Goal: Communication & Community: Answer question/provide support

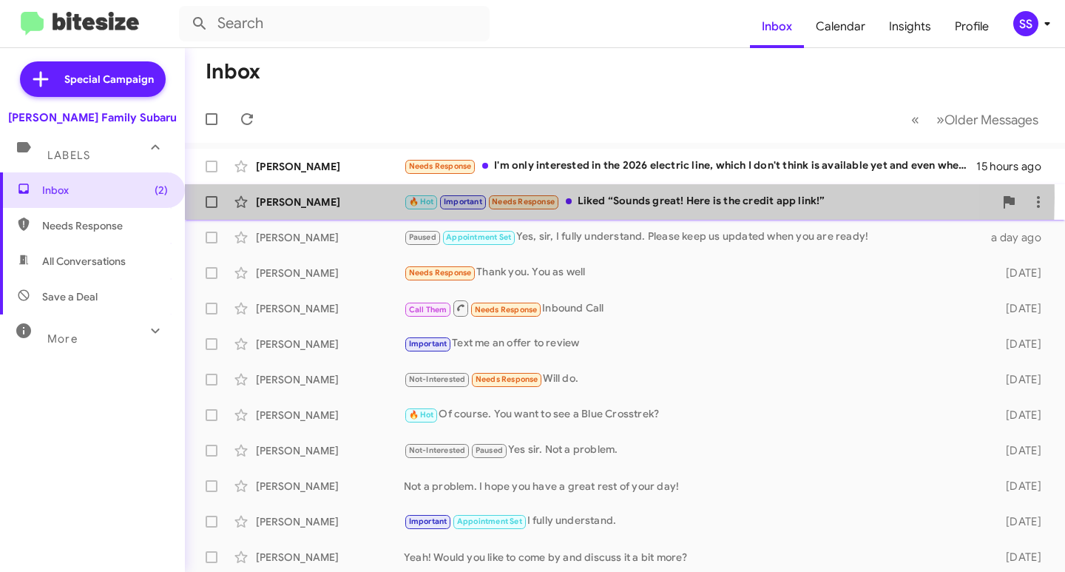
click at [359, 197] on div "[PERSON_NAME]" at bounding box center [330, 201] width 148 height 15
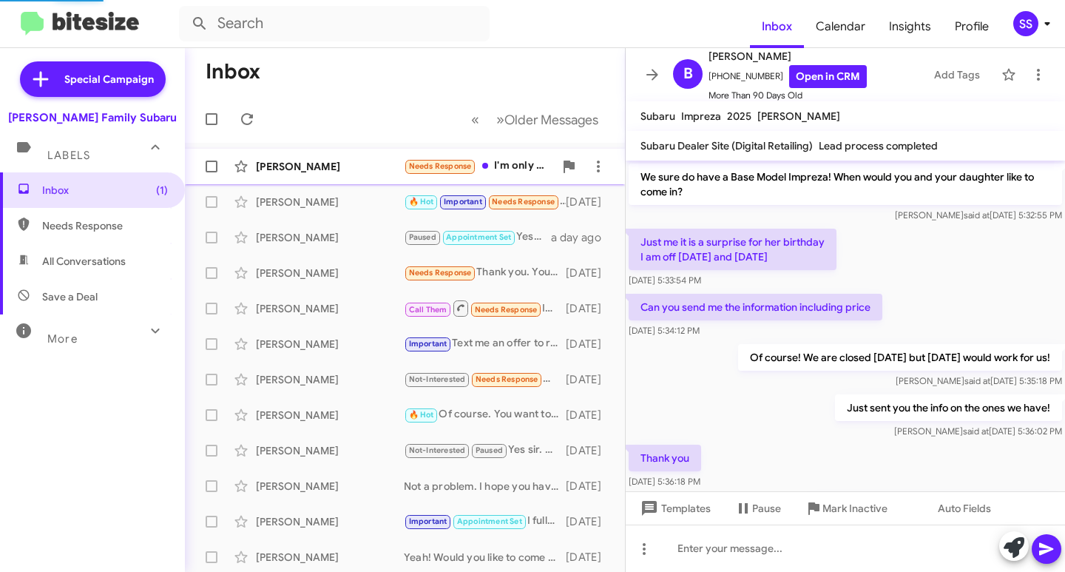
scroll to position [956, 0]
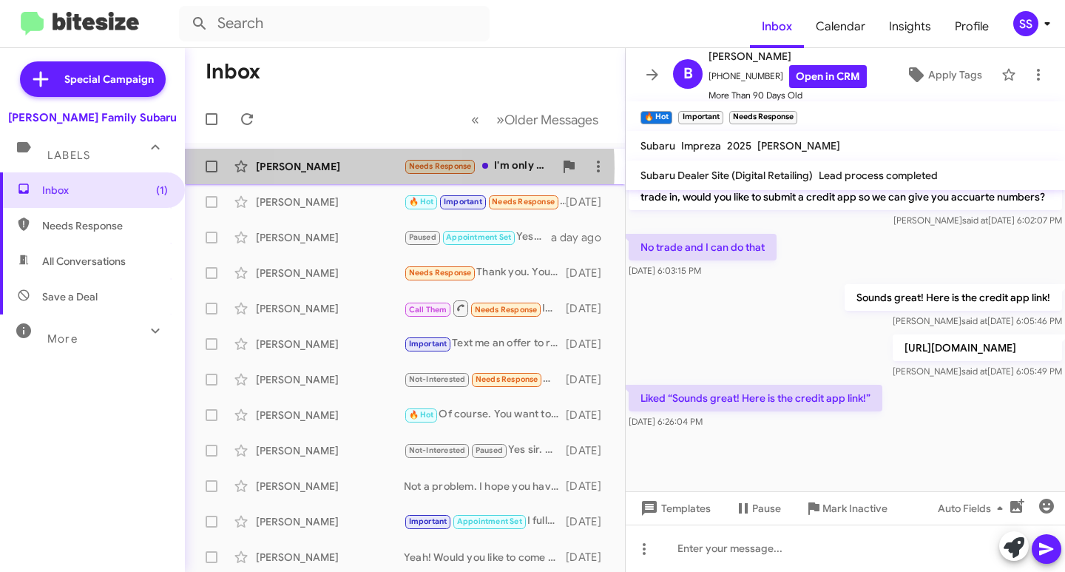
click at [350, 168] on div "[PERSON_NAME]" at bounding box center [330, 166] width 148 height 15
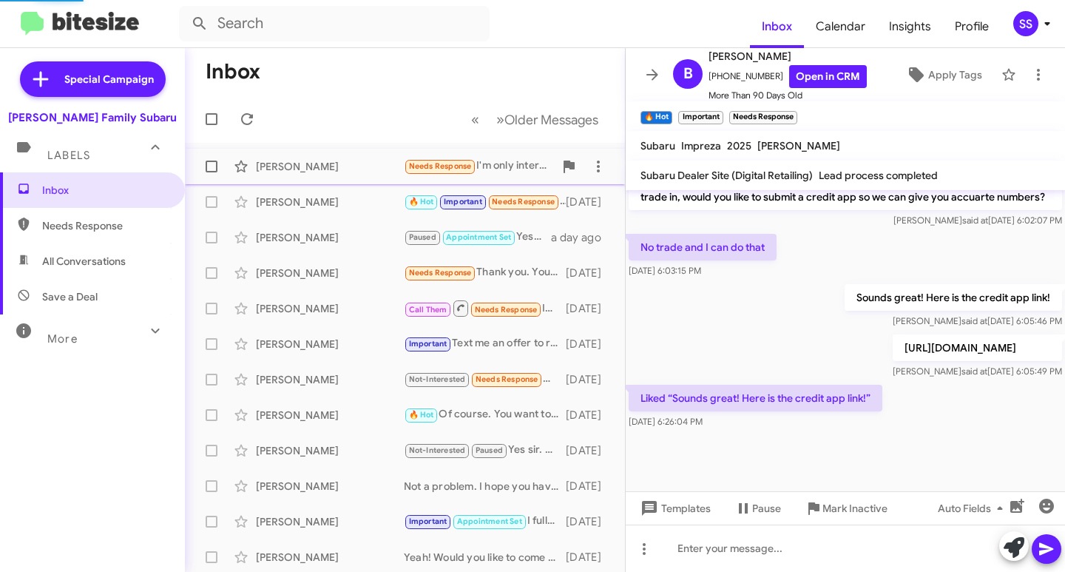
scroll to position [24, 0]
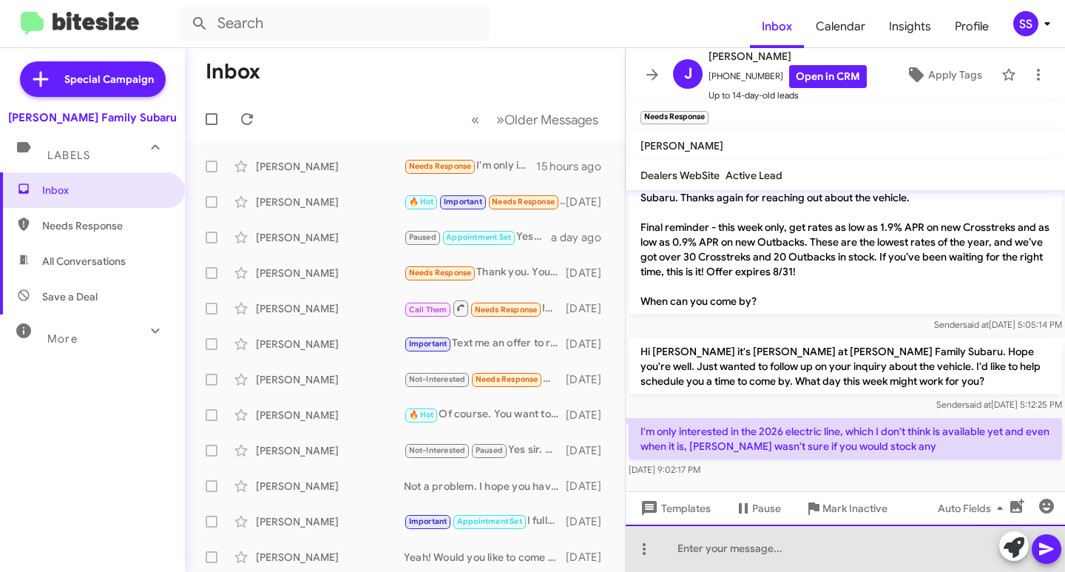
click at [739, 555] on div at bounding box center [845, 547] width 439 height 47
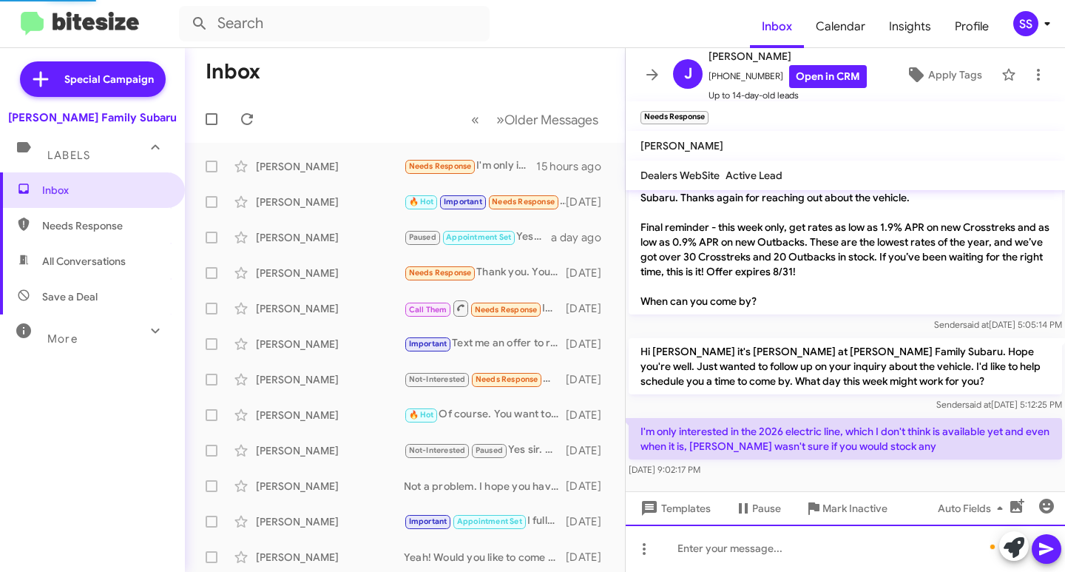
scroll to position [78, 0]
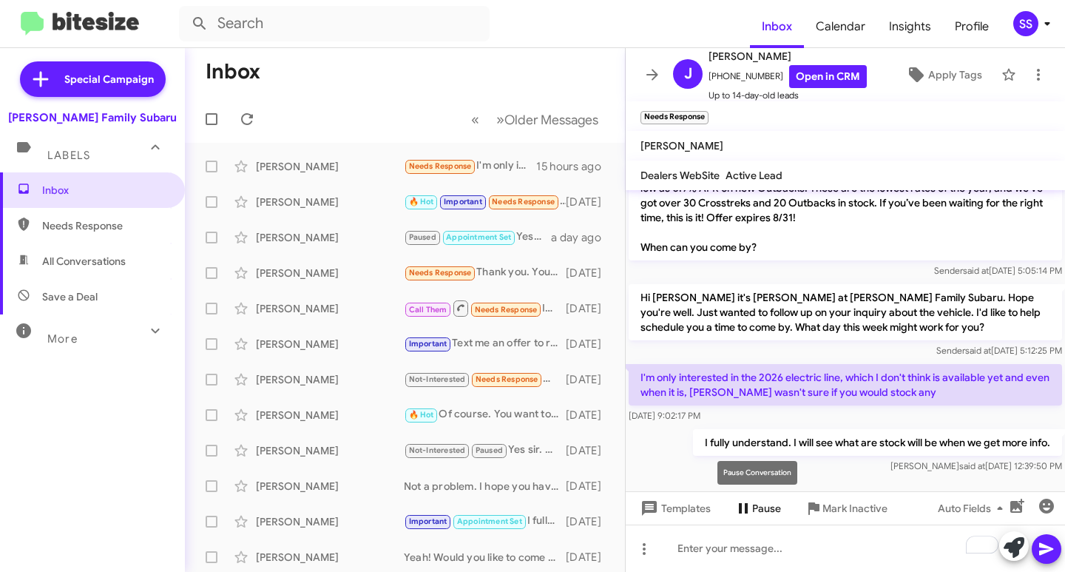
click at [767, 512] on span "Pause" at bounding box center [766, 508] width 29 height 27
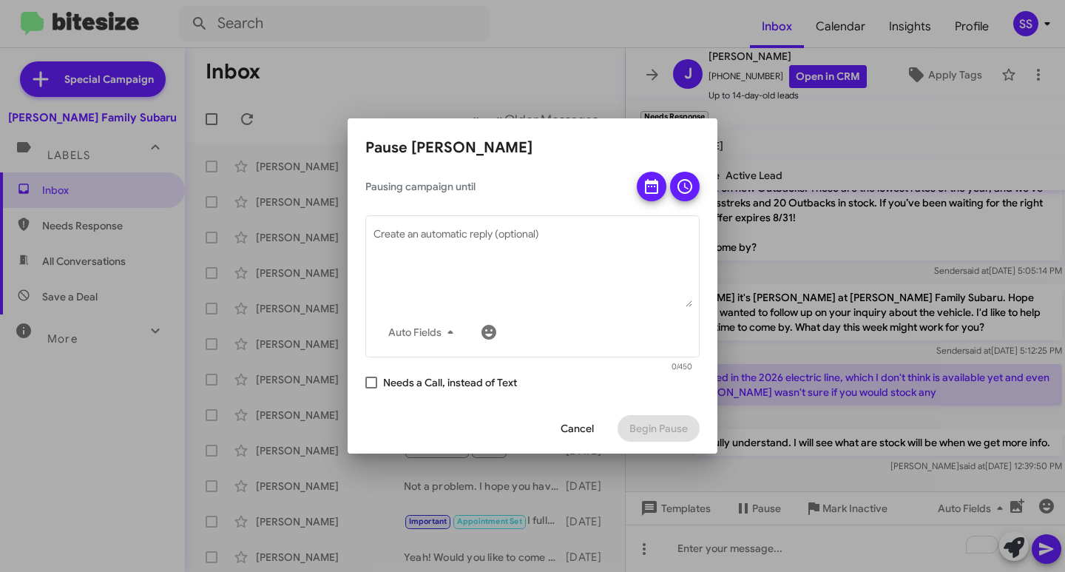
click at [574, 430] on span "Cancel" at bounding box center [576, 428] width 33 height 27
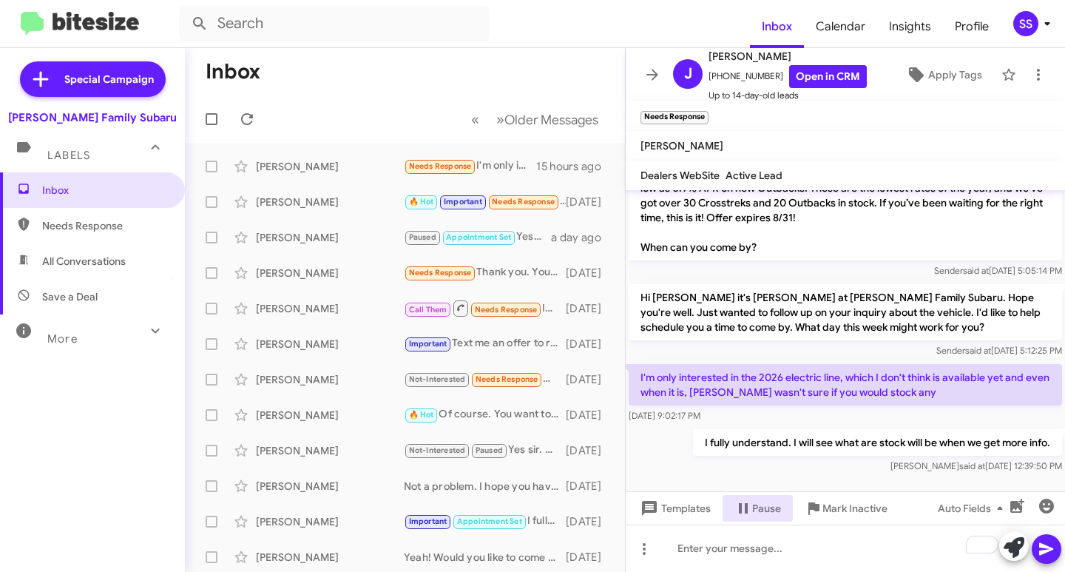
click at [106, 285] on span "Save a Deal" at bounding box center [92, 296] width 185 height 35
type input "in:not-interested"
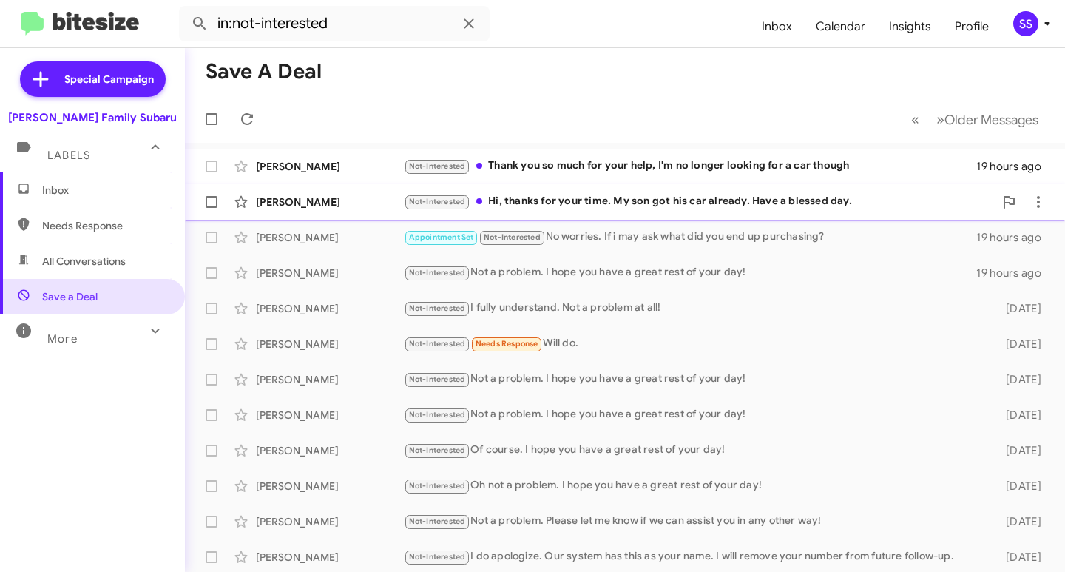
click at [376, 195] on div "[PERSON_NAME]" at bounding box center [330, 201] width 148 height 15
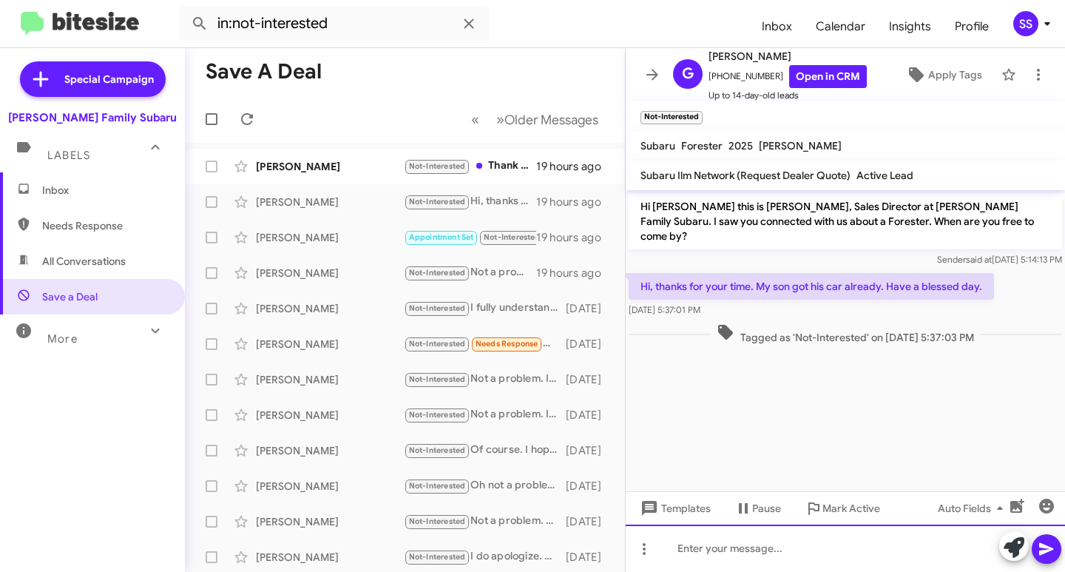
click at [847, 568] on div at bounding box center [845, 547] width 439 height 47
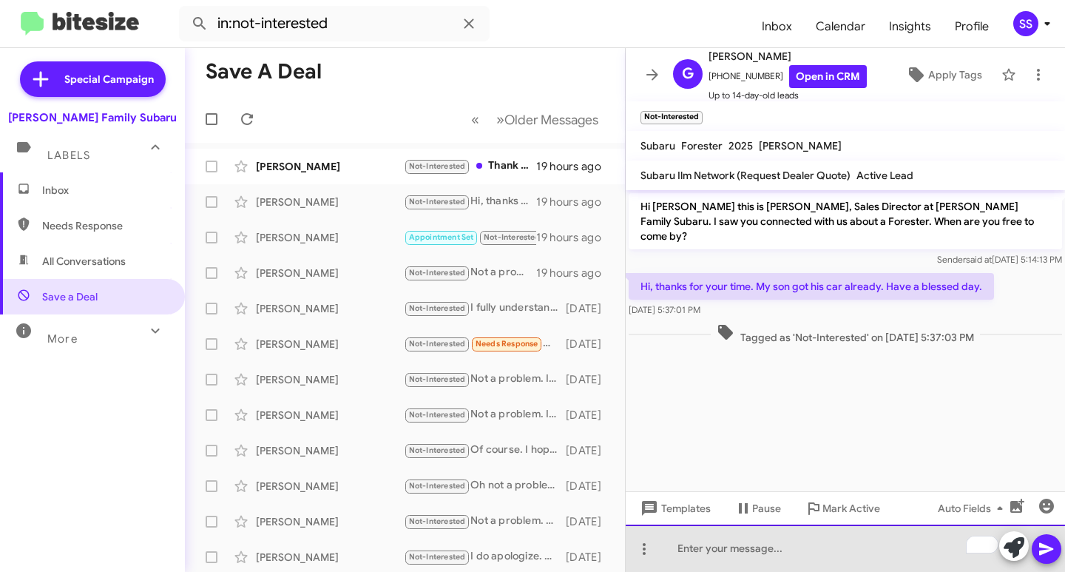
click at [729, 550] on div "To enrich screen reader interactions, please activate Accessibility in Grammarl…" at bounding box center [845, 547] width 439 height 47
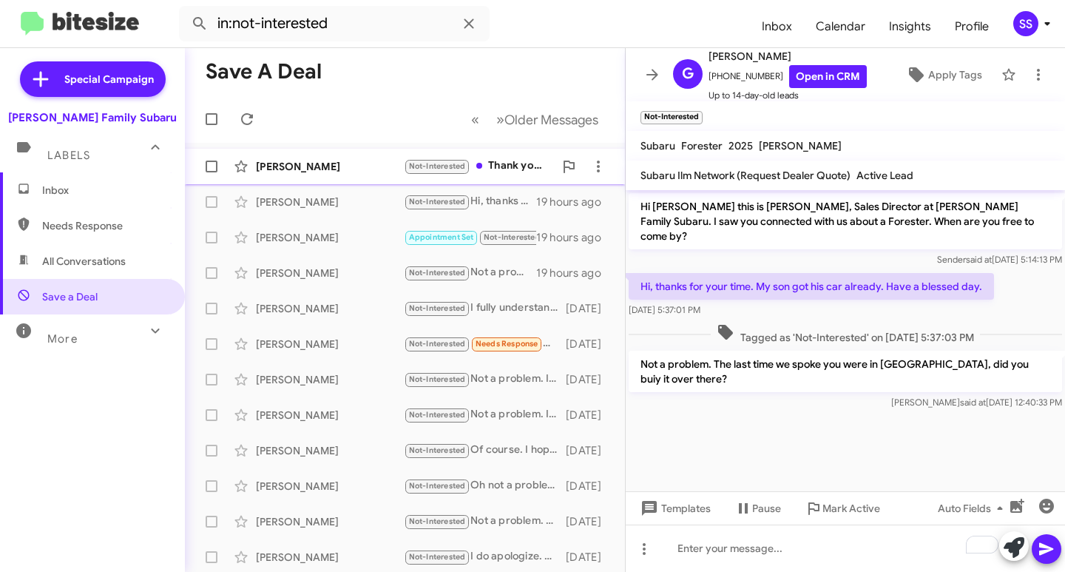
click at [304, 162] on div "[PERSON_NAME]" at bounding box center [330, 166] width 148 height 15
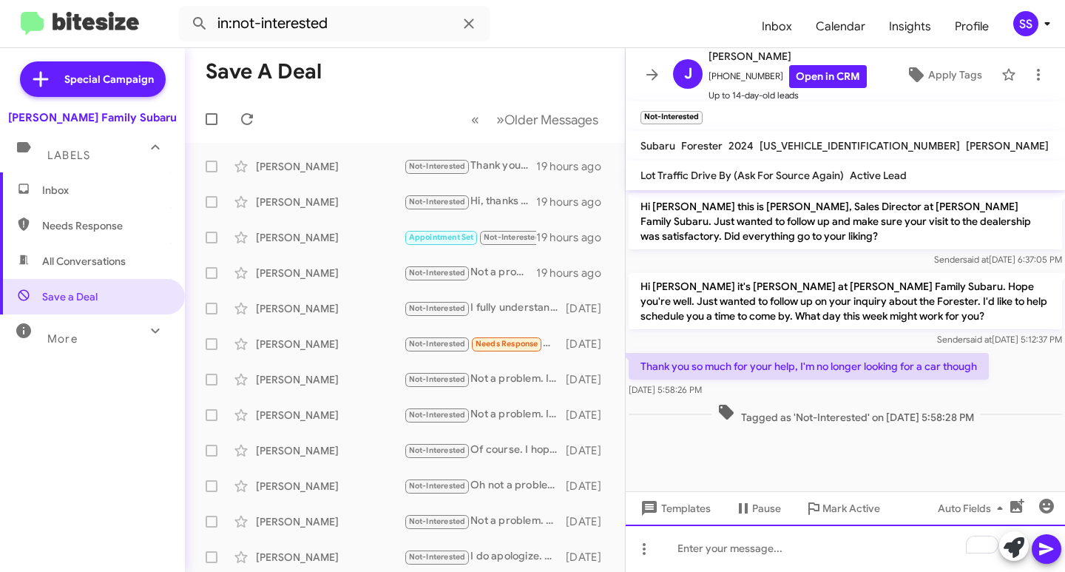
click at [762, 543] on div "To enrich screen reader interactions, please activate Accessibility in Grammarl…" at bounding box center [845, 547] width 439 height 47
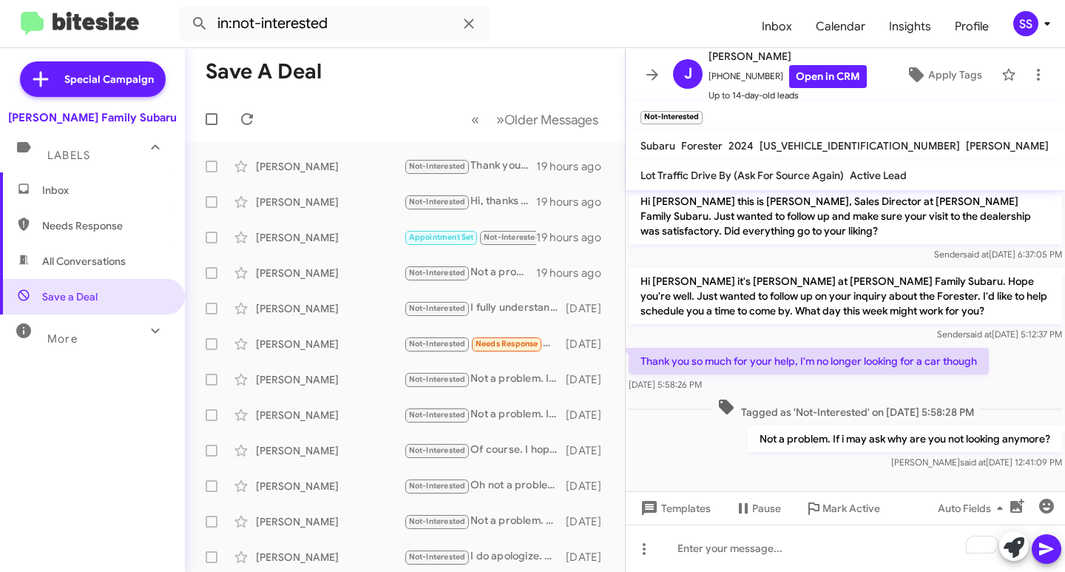
click at [92, 191] on span "Inbox" at bounding box center [105, 190] width 126 height 15
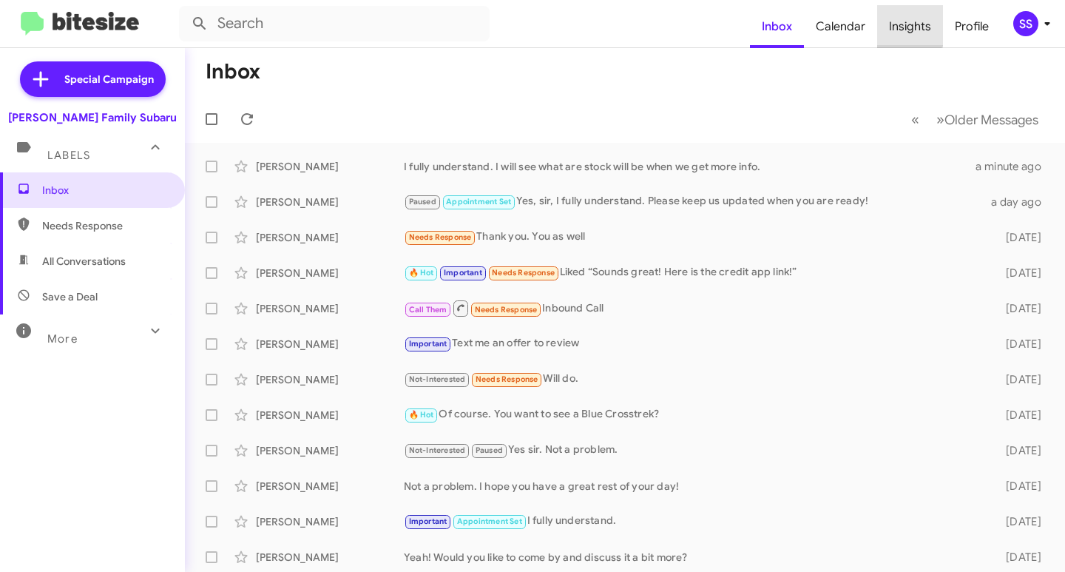
click at [901, 18] on span "Insights" at bounding box center [910, 26] width 66 height 43
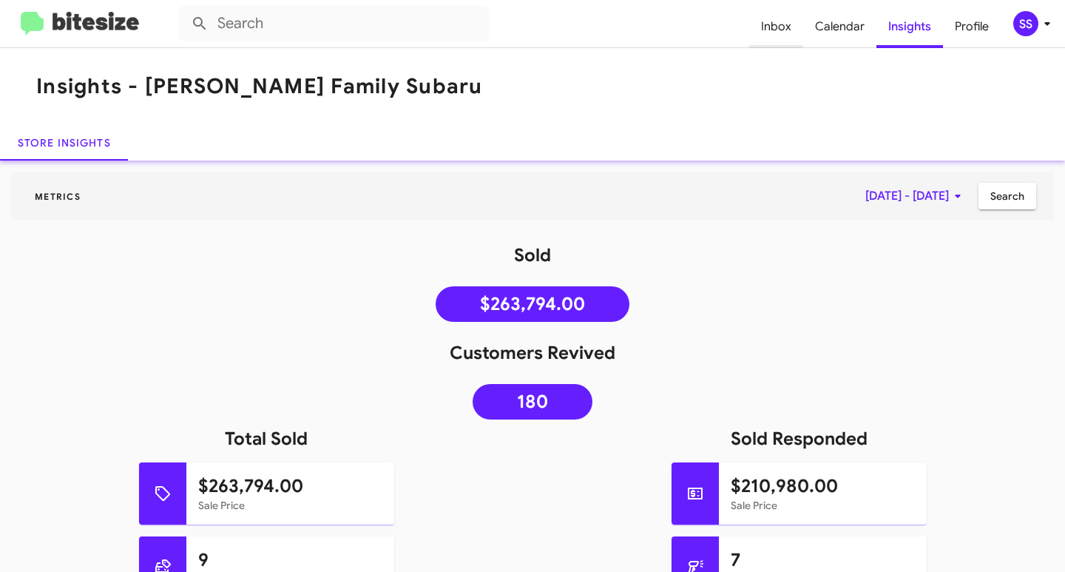
click at [783, 30] on span "Inbox" at bounding box center [776, 26] width 54 height 43
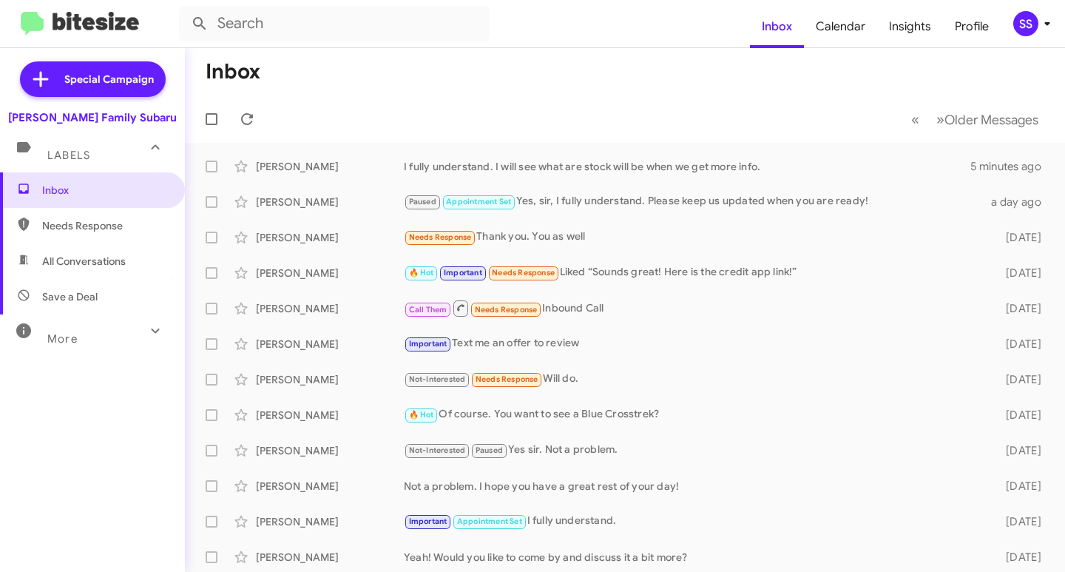
click at [74, 313] on span "Save a Deal" at bounding box center [92, 296] width 185 height 35
type input "in:not-interested"
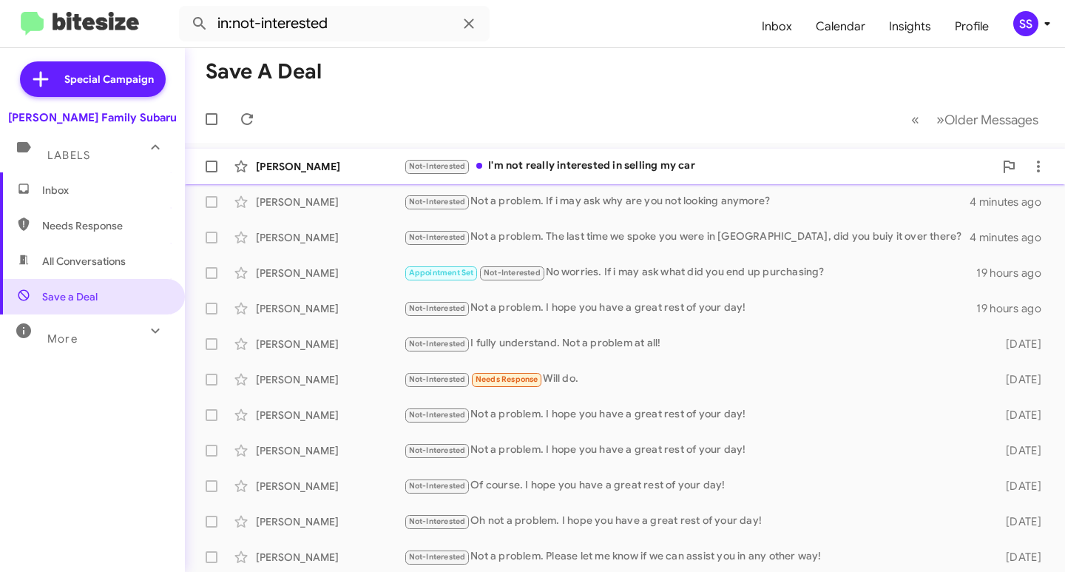
click at [553, 179] on div "[PERSON_NAME] Not-Interested I'm not really interested in selling my car 3 minu…" at bounding box center [625, 167] width 856 height 30
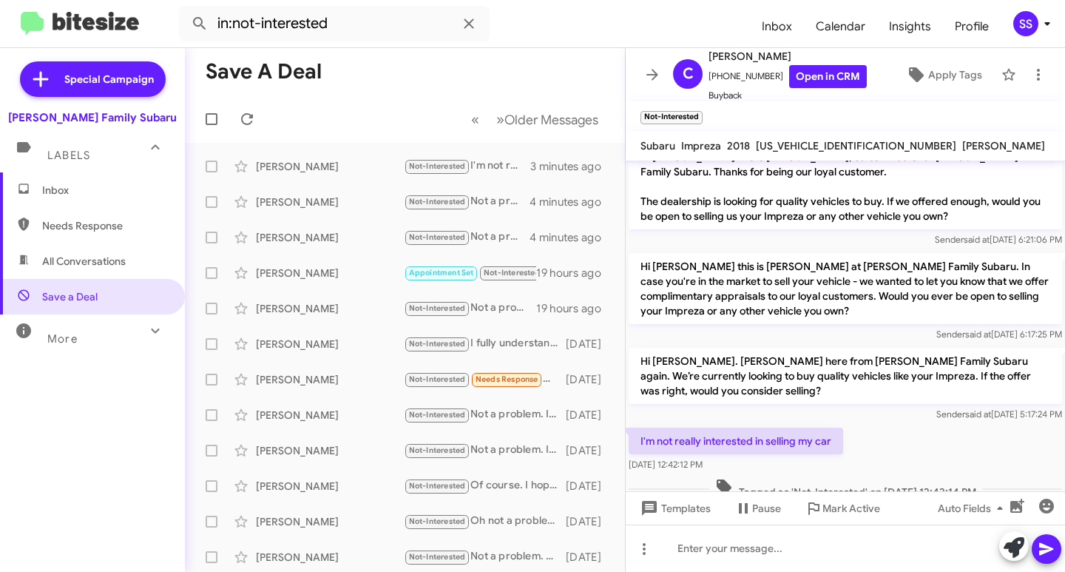
scroll to position [50, 0]
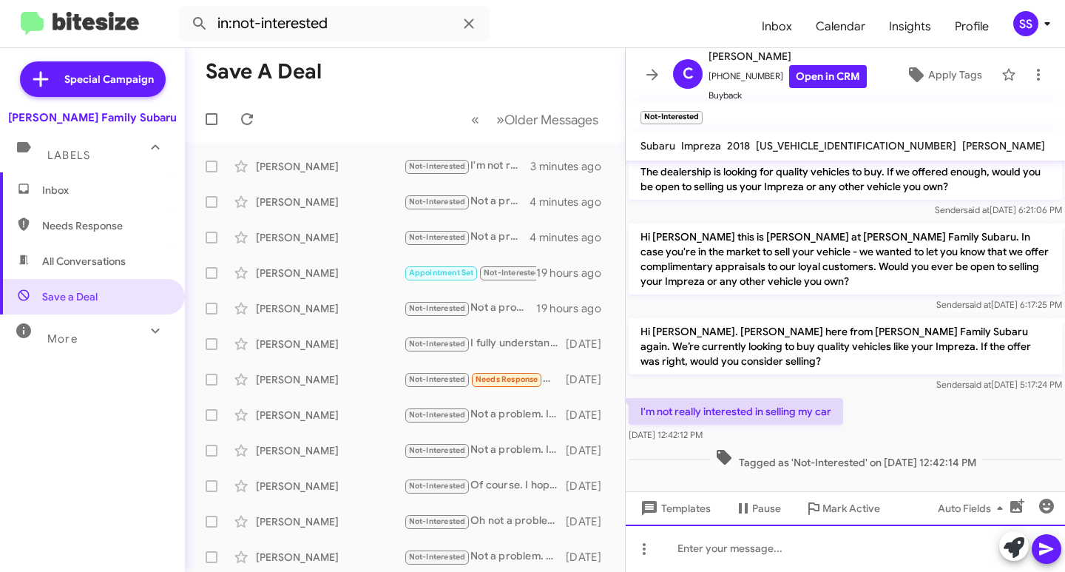
click at [796, 564] on div at bounding box center [845, 547] width 439 height 47
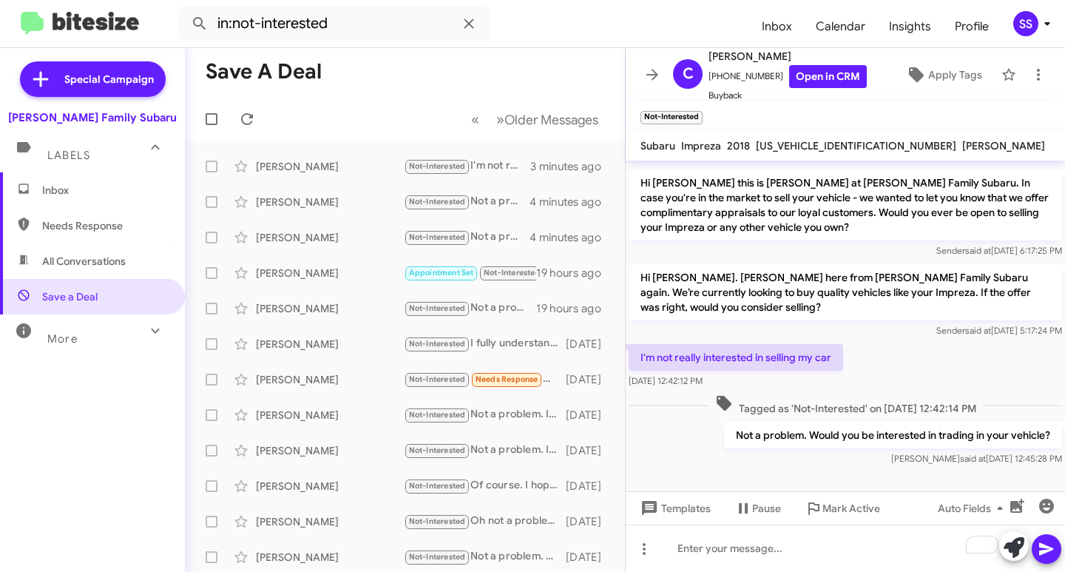
click at [81, 182] on span "Inbox" at bounding box center [92, 189] width 185 height 35
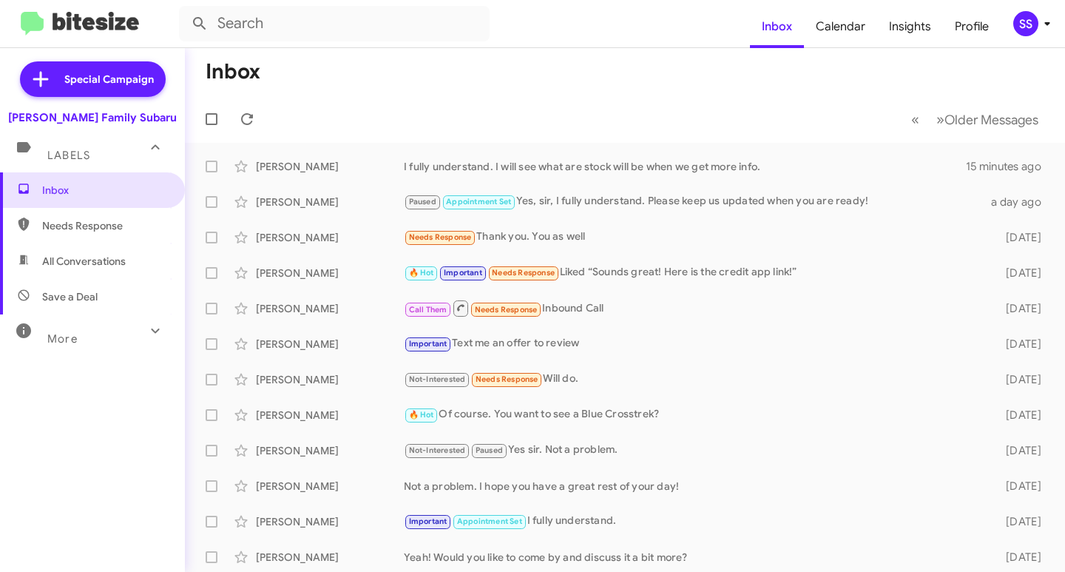
click at [61, 274] on span "All Conversations" at bounding box center [92, 260] width 185 height 35
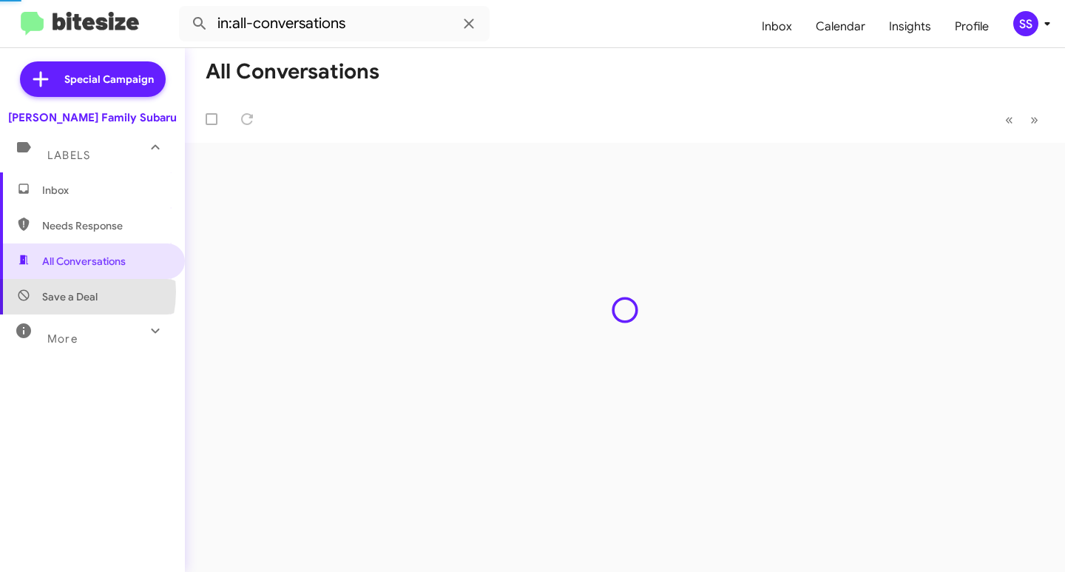
click at [57, 291] on span "Save a Deal" at bounding box center [69, 296] width 55 height 15
type input "in:not-interested"
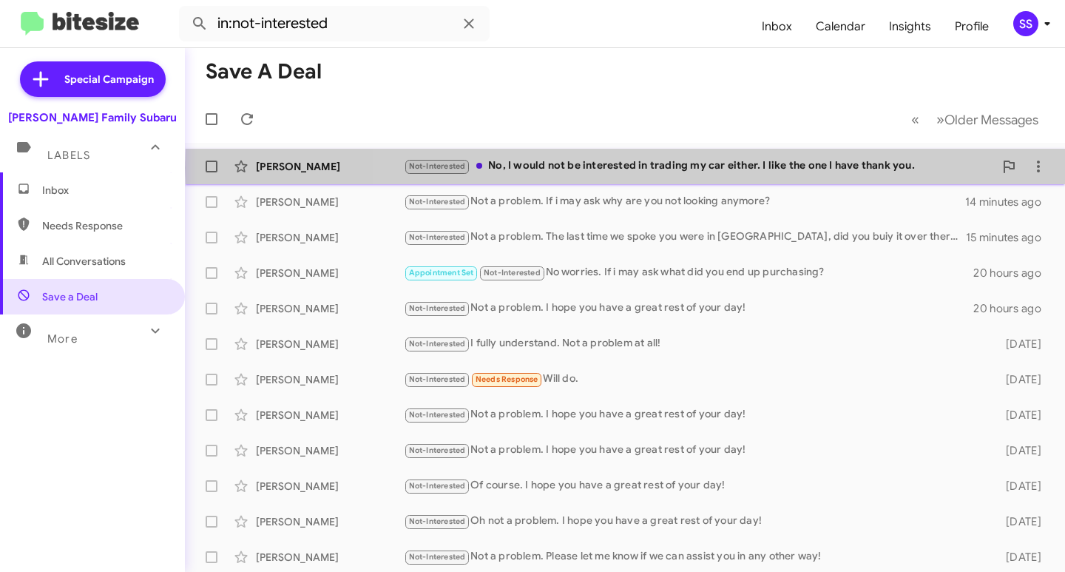
click at [676, 168] on div "Not-Interested No, I would not be interested in trading my car either. I like t…" at bounding box center [699, 165] width 590 height 17
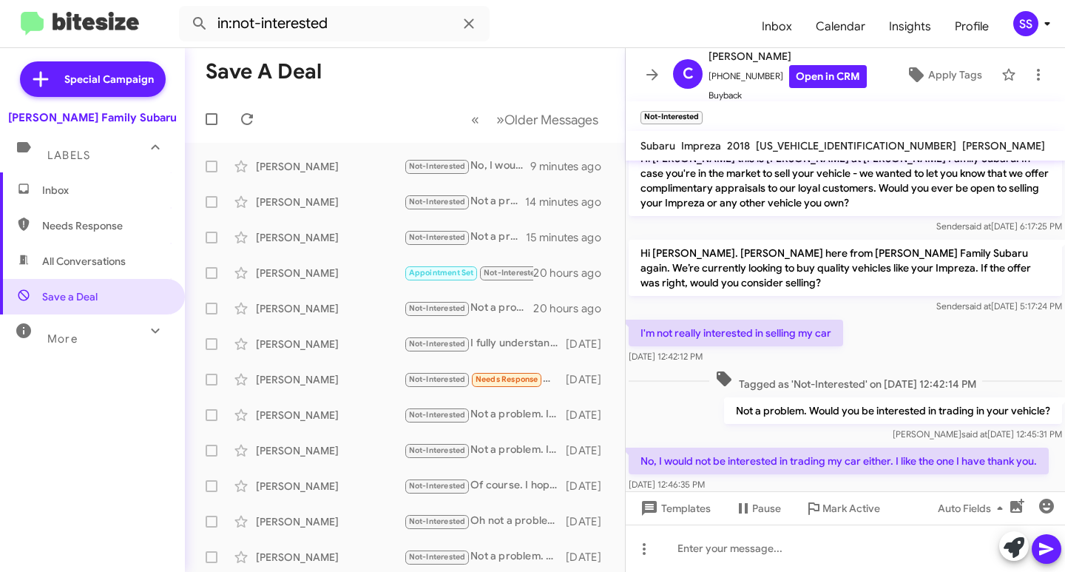
scroll to position [157, 0]
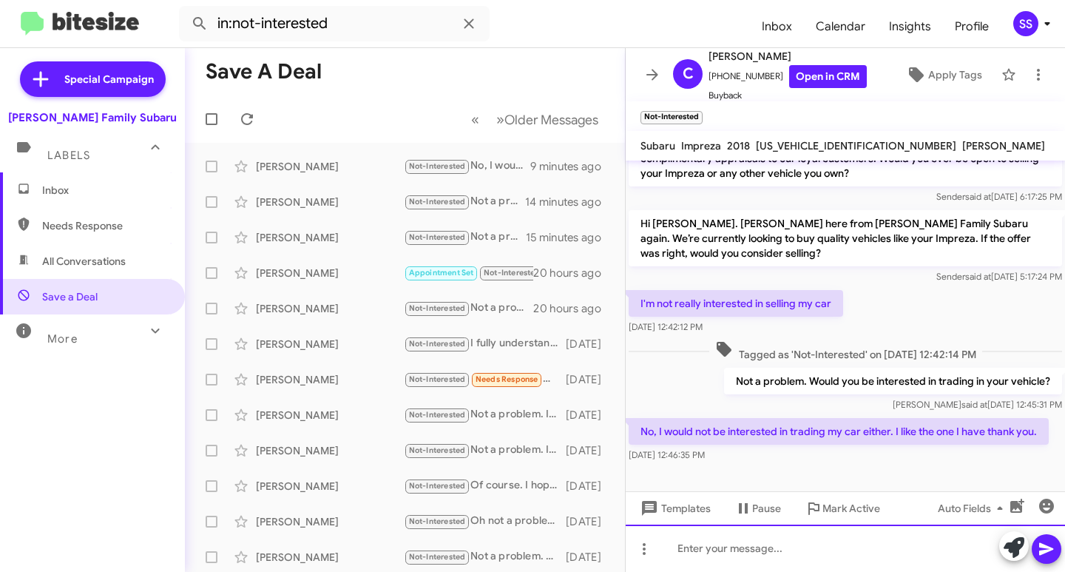
click at [745, 536] on div at bounding box center [845, 547] width 439 height 47
click at [747, 543] on div "Not a problem. I hope you have a great rest of your day!" at bounding box center [845, 547] width 439 height 47
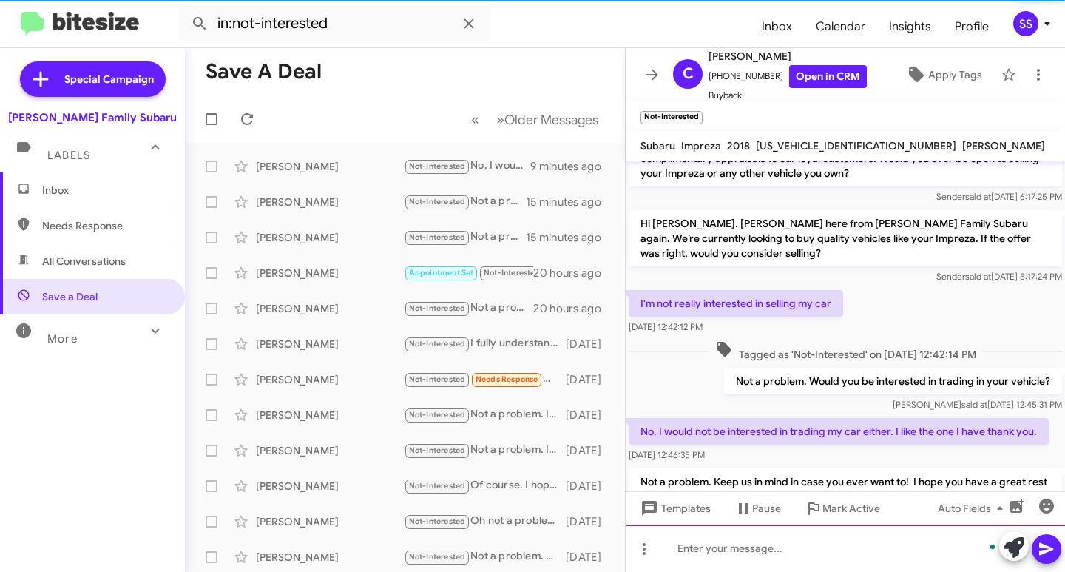
scroll to position [226, 0]
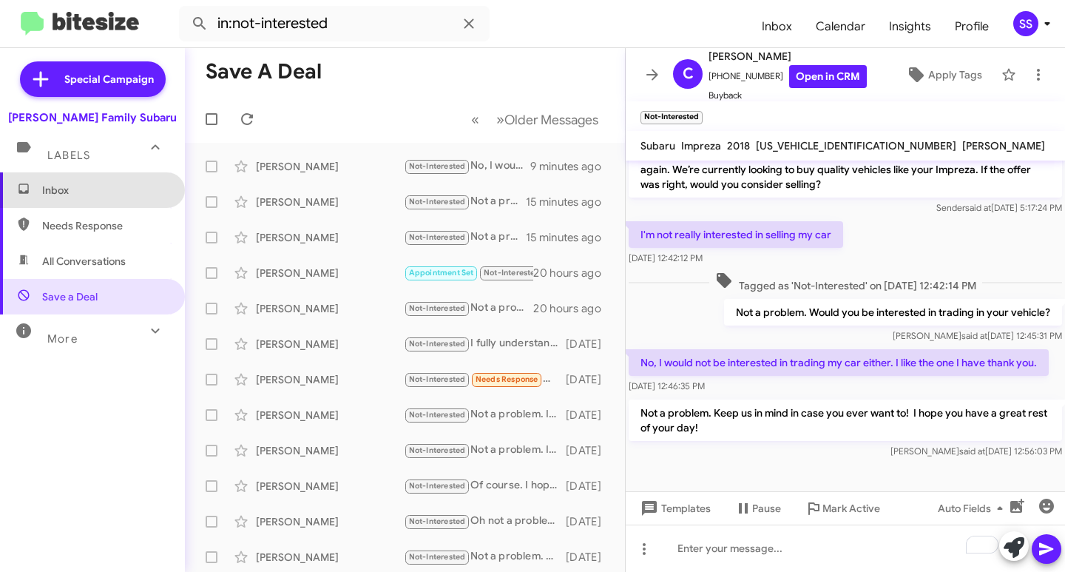
click at [135, 187] on span "Inbox" at bounding box center [105, 190] width 126 height 15
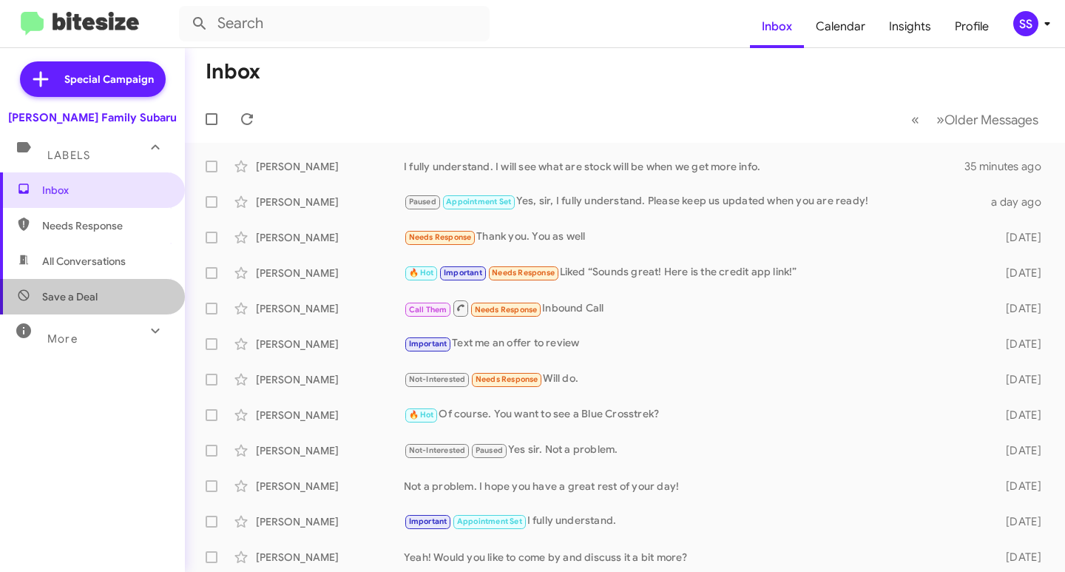
click at [106, 296] on span "Save a Deal" at bounding box center [92, 296] width 185 height 35
type input "in:not-interested"
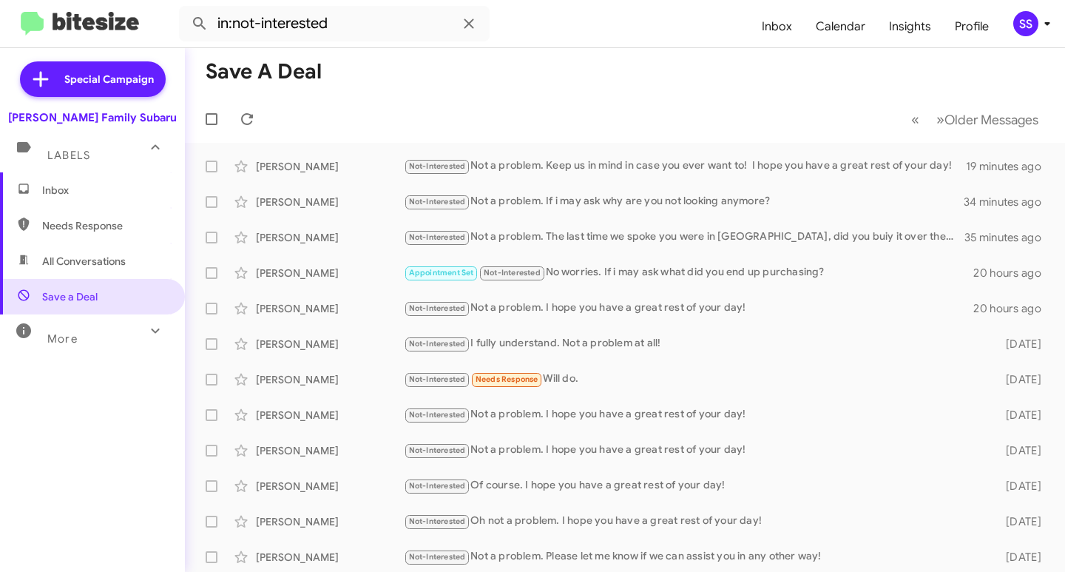
click at [78, 198] on span "Inbox" at bounding box center [92, 189] width 185 height 35
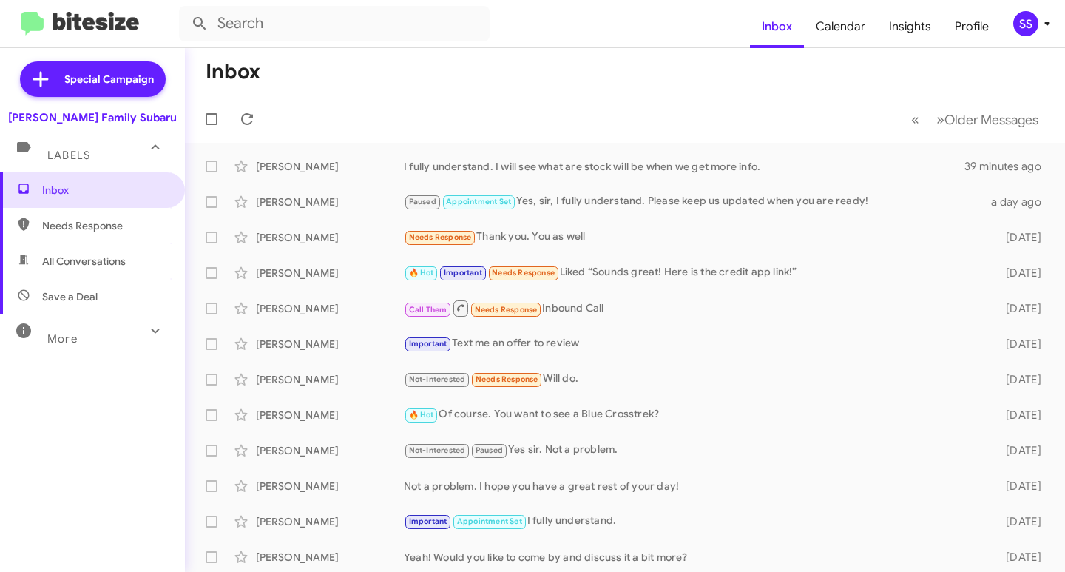
click at [75, 281] on span "Save a Deal" at bounding box center [92, 296] width 185 height 35
type input "in:not-interested"
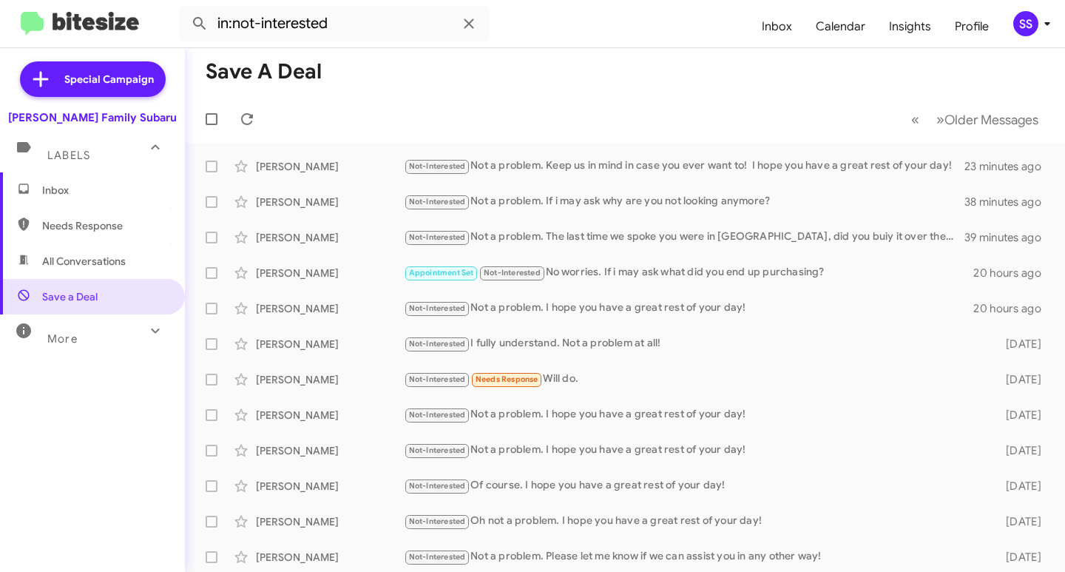
click at [99, 180] on span "Inbox" at bounding box center [92, 189] width 185 height 35
